Goal: Task Accomplishment & Management: Manage account settings

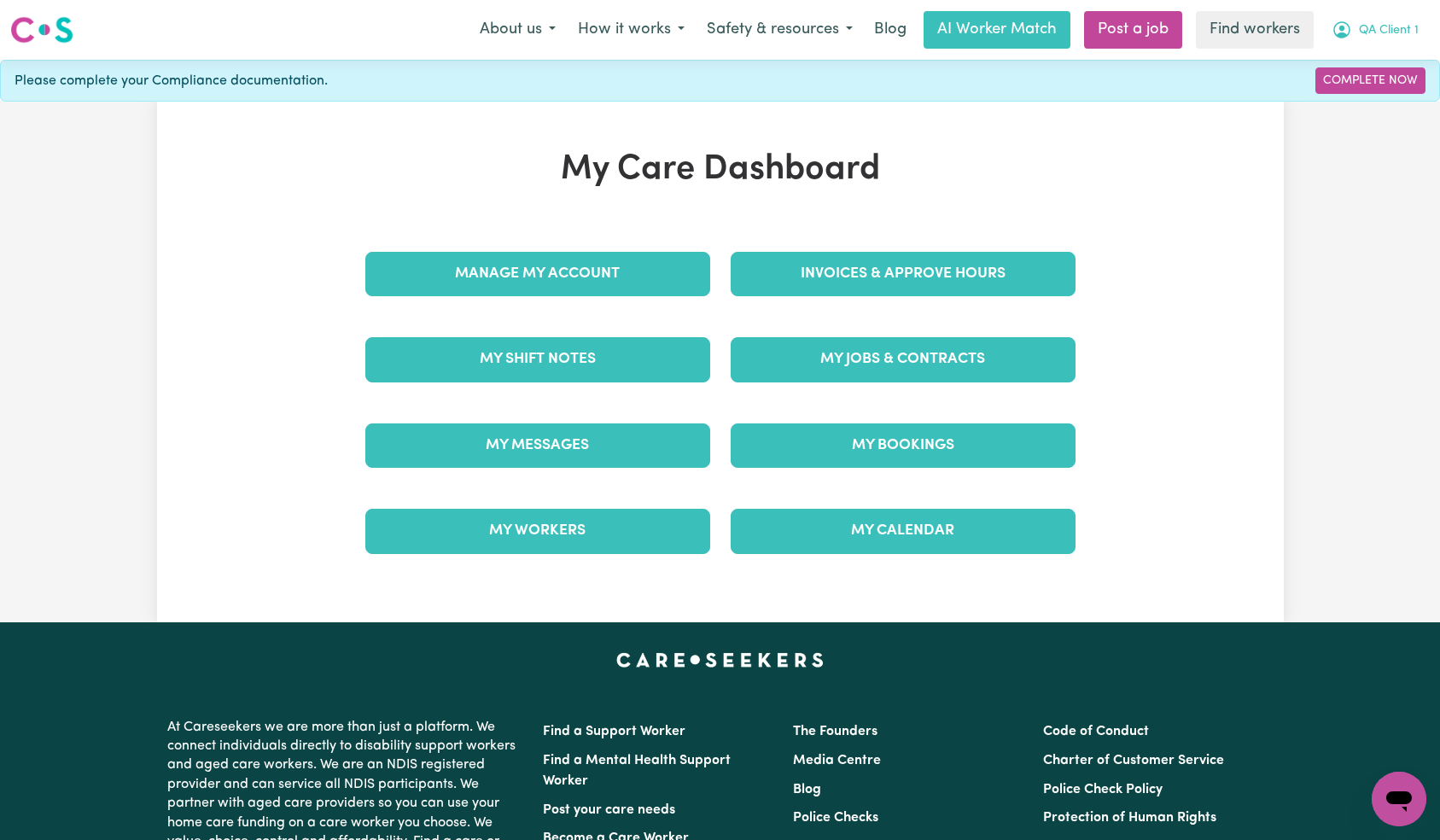
click at [1411, 27] on span "QA Client 1" at bounding box center [1389, 31] width 60 height 19
click at [1361, 95] on link "Logout" at bounding box center [1362, 98] width 135 height 32
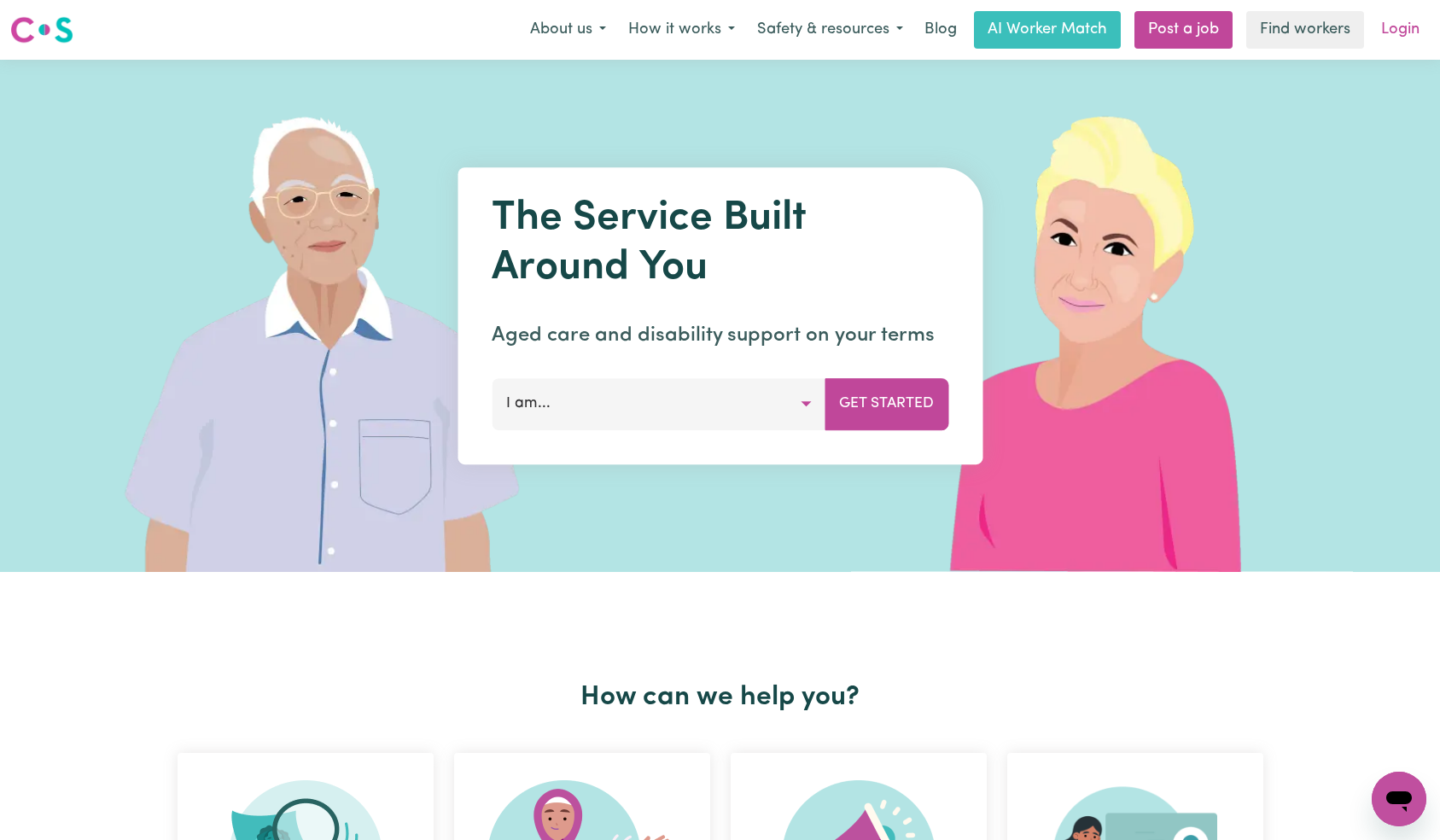
click at [1394, 24] on link "Login" at bounding box center [1400, 30] width 59 height 38
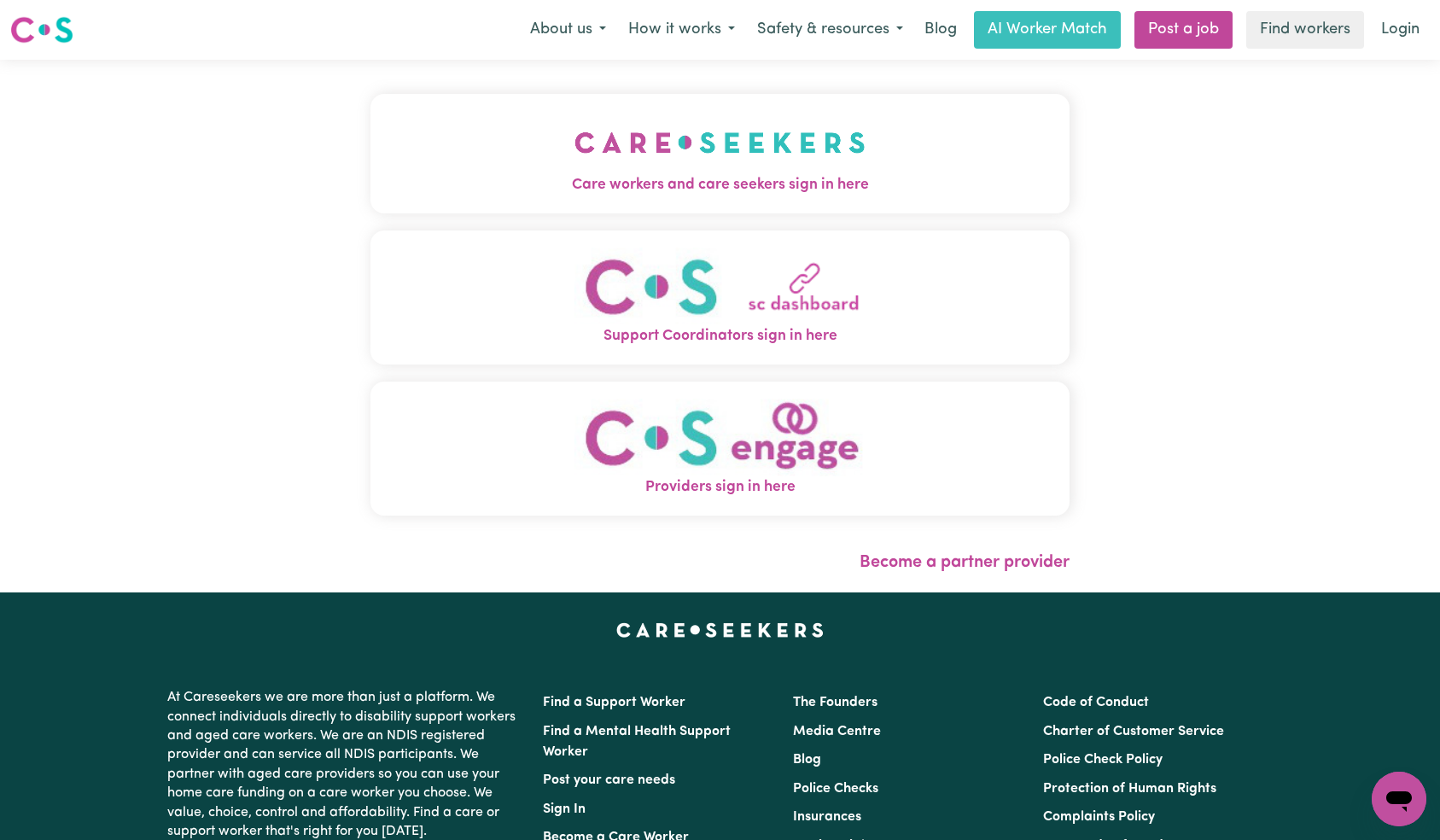
drag, startPoint x: 605, startPoint y: 107, endPoint x: 650, endPoint y: 166, distance: 74.2
click at [606, 107] on button "Care workers and care seekers sign in here" at bounding box center [720, 153] width 700 height 120
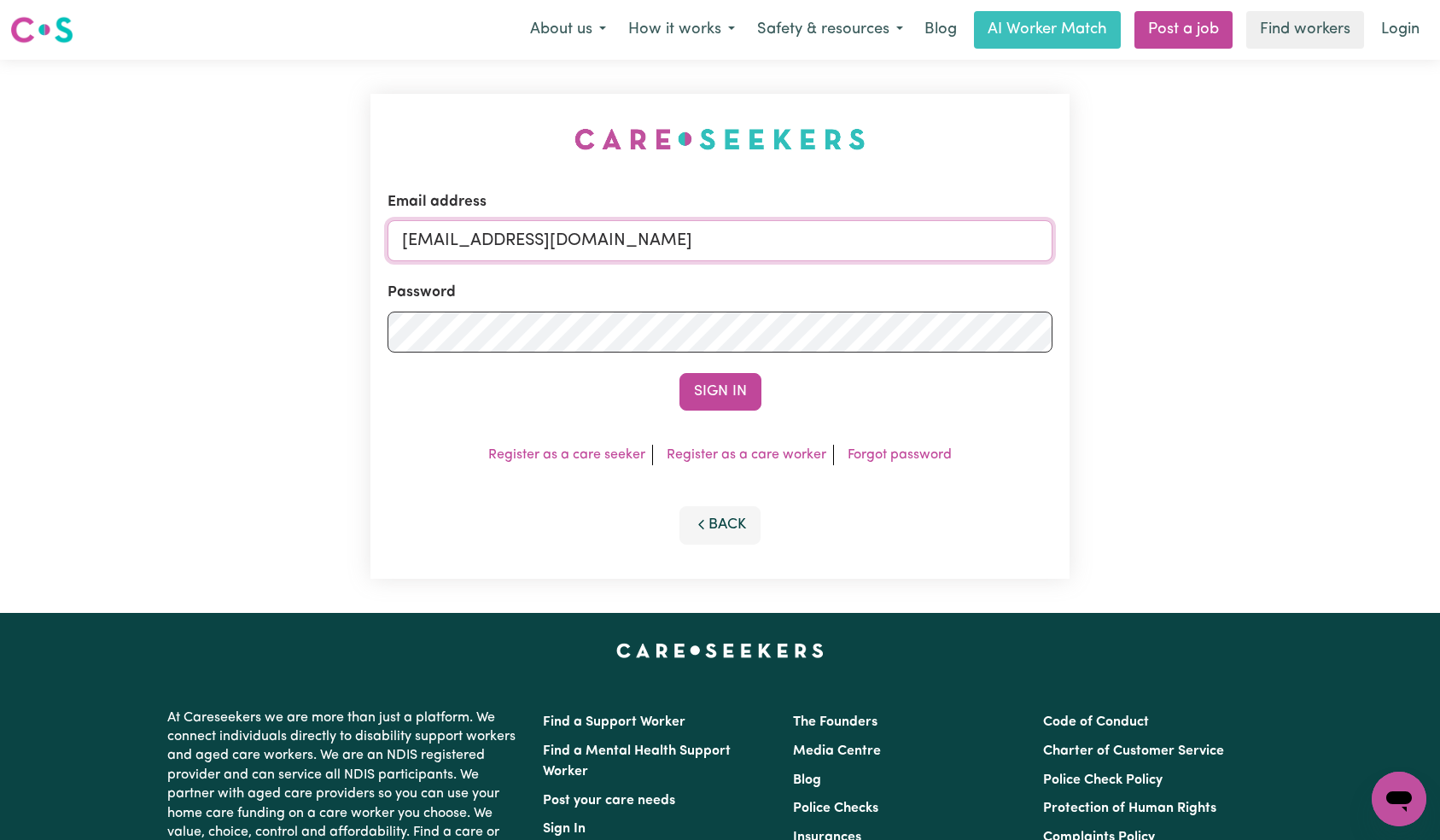
click at [721, 245] on input "[EMAIL_ADDRESS][DOMAIN_NAME]" at bounding box center [720, 240] width 665 height 41
click at [546, 240] on input "[EMAIL_ADDRESS][DOMAIN_NAME]" at bounding box center [720, 240] width 665 height 41
click at [527, 244] on input "[EMAIL_ADDRESS][DOMAIN_NAME]" at bounding box center [720, 240] width 665 height 41
type input "[EMAIL_ADDRESS][DOMAIN_NAME]"
click at [680, 373] on button "Sign In" at bounding box center [720, 392] width 82 height 38
